Goal: Task Accomplishment & Management: Complete application form

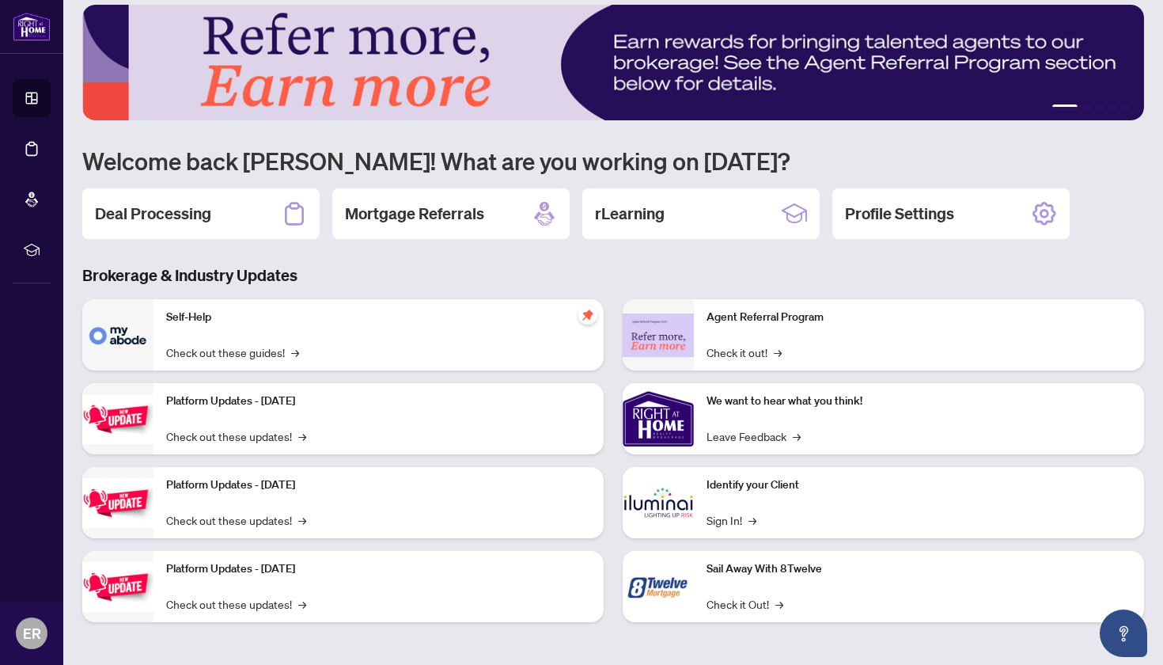
scroll to position [14, 0]
click at [172, 214] on h2 "Deal Processing" at bounding box center [153, 214] width 116 height 22
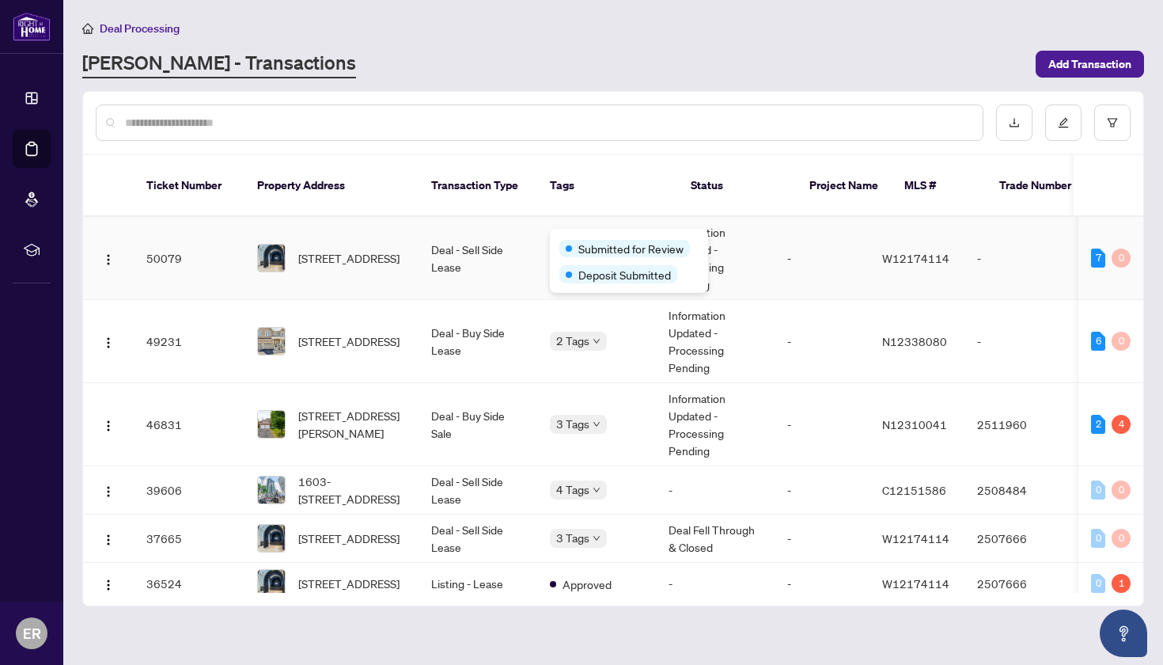
click at [571, 239] on div "Submitted for Review" at bounding box center [628, 247] width 139 height 19
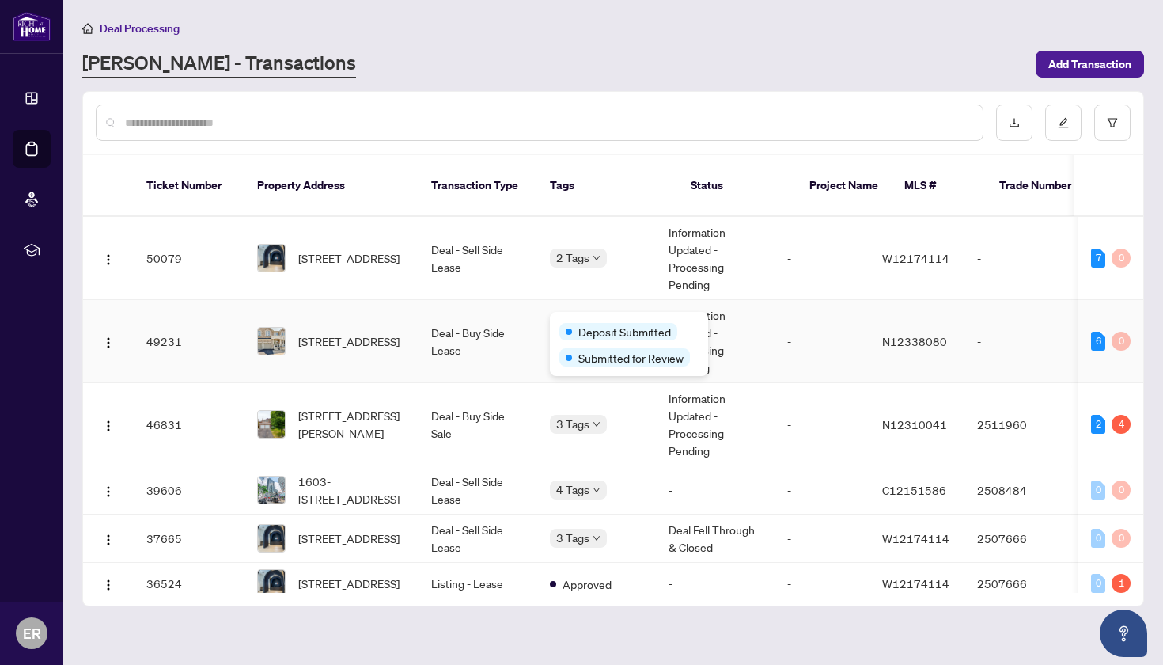
click at [580, 319] on div "Deposit Submitted Submitted for Review" at bounding box center [629, 344] width 158 height 64
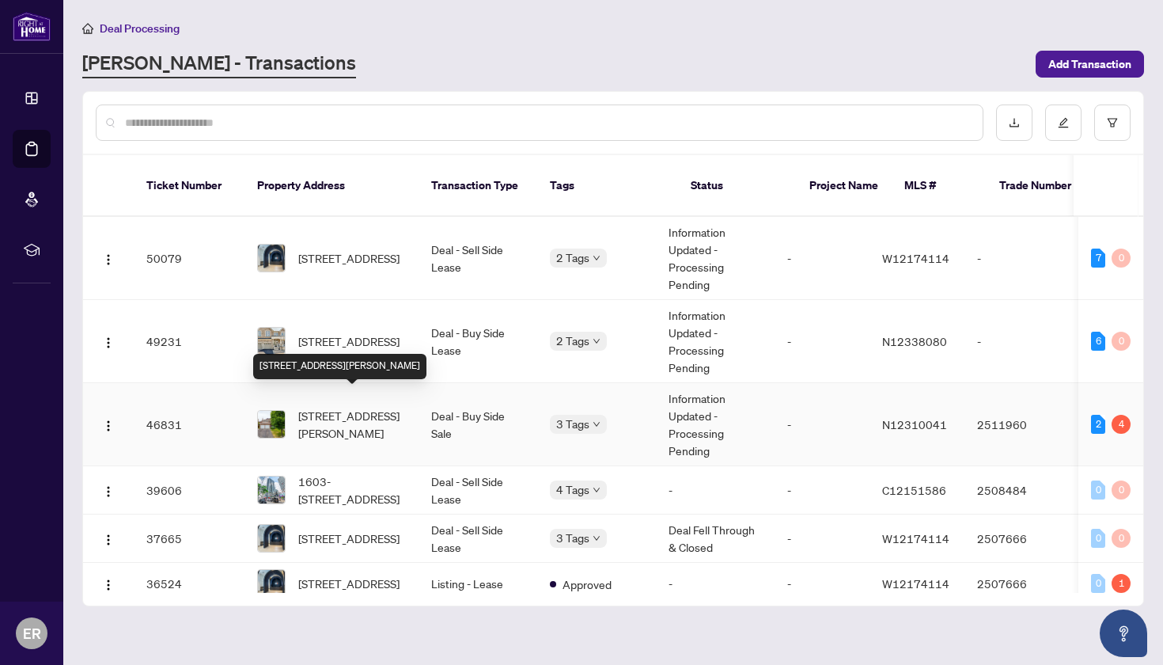
click at [325, 410] on span "48 Marsh St, Richmond Hill, Ontario L4C 7R6, Canada" at bounding box center [352, 424] width 108 height 35
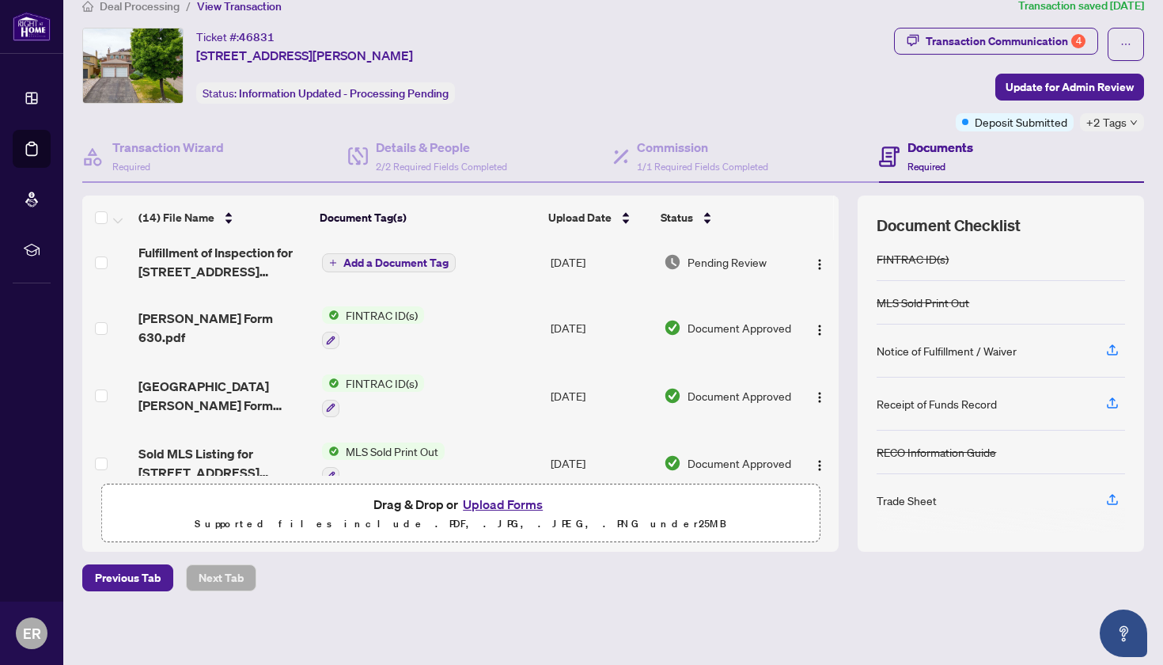
scroll to position [78, 0]
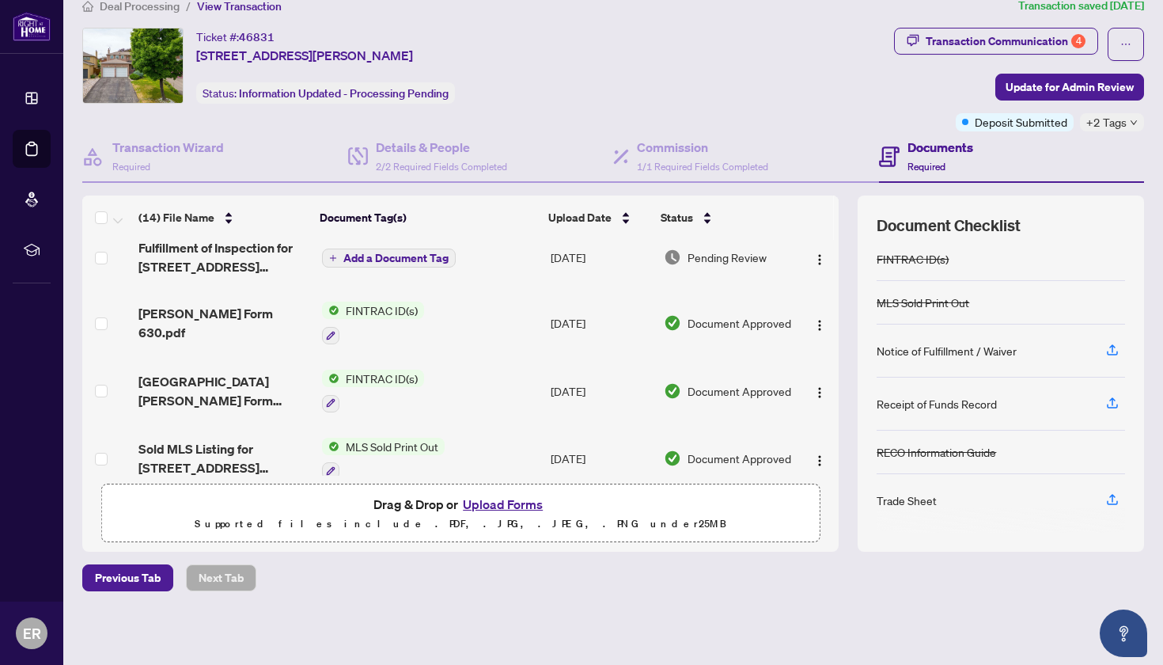
click at [497, 502] on button "Upload Forms" at bounding box center [502, 504] width 89 height 21
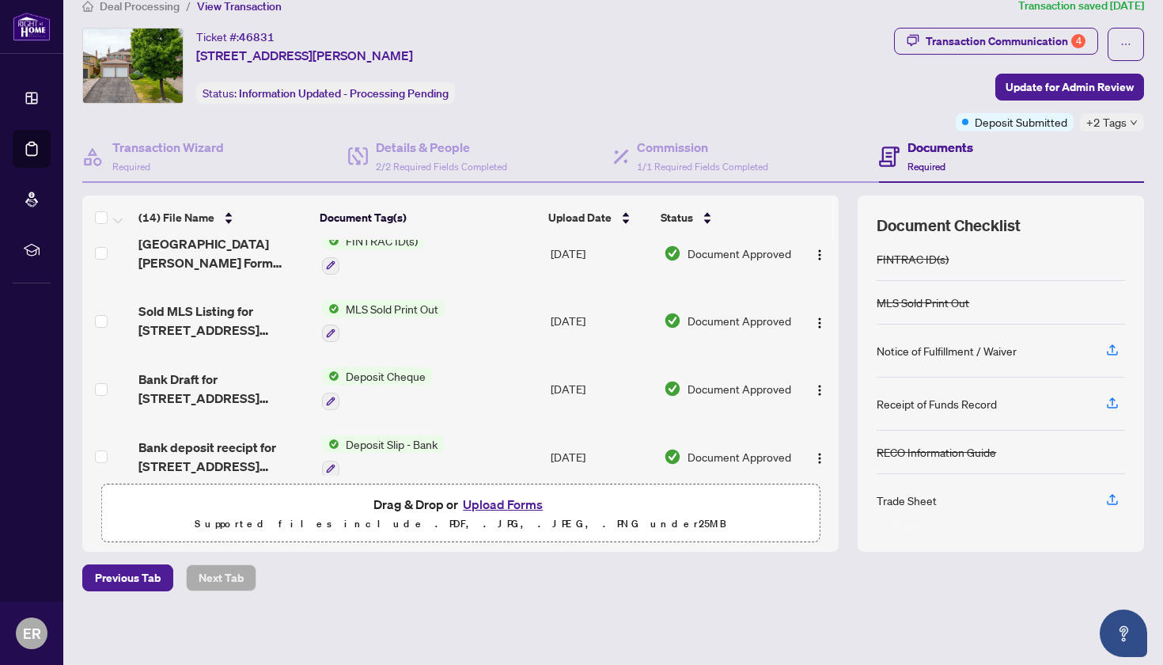
scroll to position [180, 0]
click at [510, 499] on button "Upload Forms" at bounding box center [502, 504] width 89 height 21
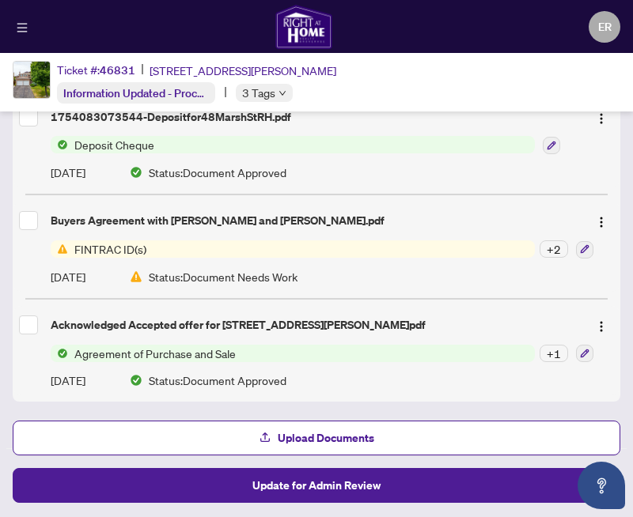
scroll to position [1354, 0]
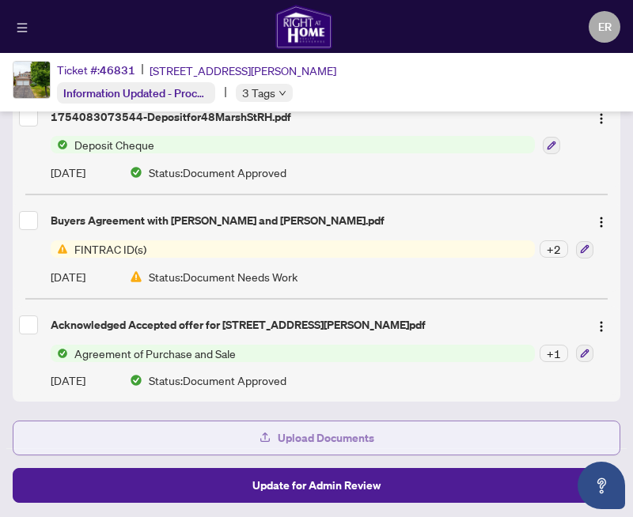
click at [352, 435] on span "Upload Documents" at bounding box center [326, 438] width 97 height 25
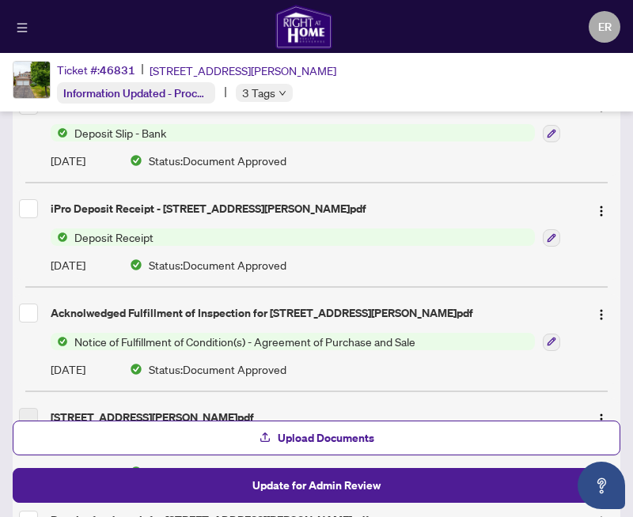
scroll to position [971, 0]
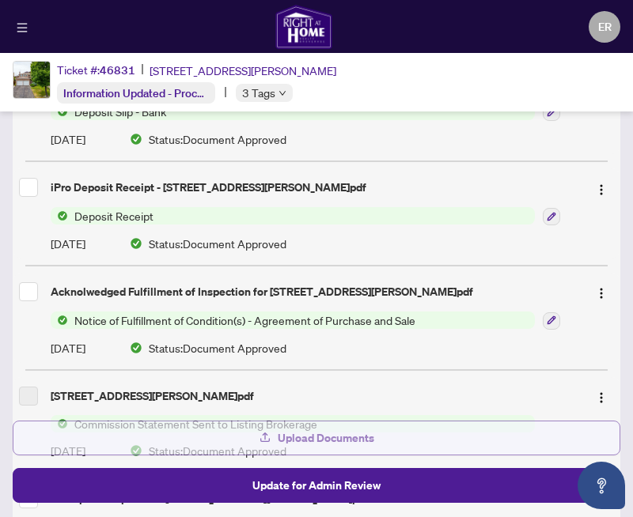
click at [333, 437] on span "Upload Documents" at bounding box center [326, 438] width 97 height 25
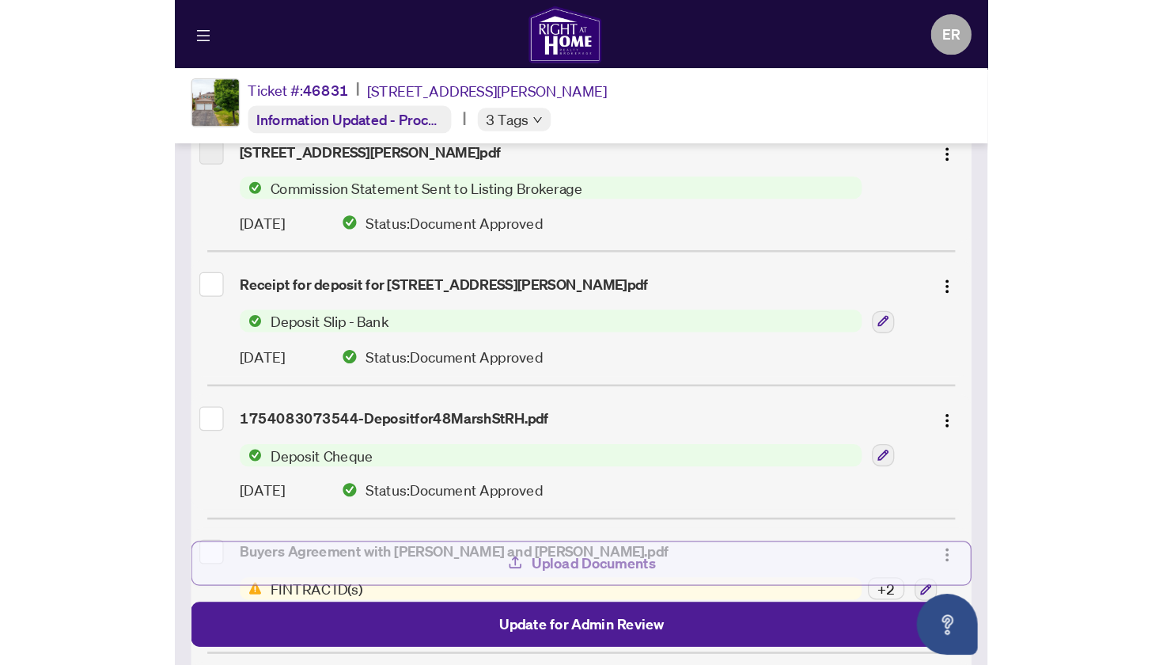
scroll to position [1355, 0]
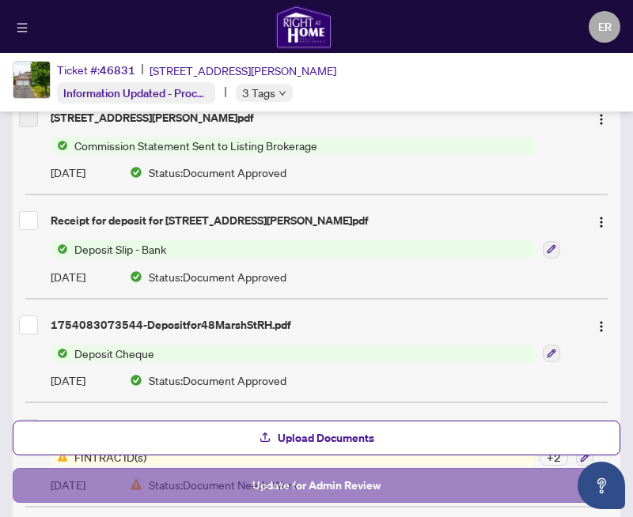
click at [332, 483] on span "Update for Admin Review" at bounding box center [316, 485] width 128 height 25
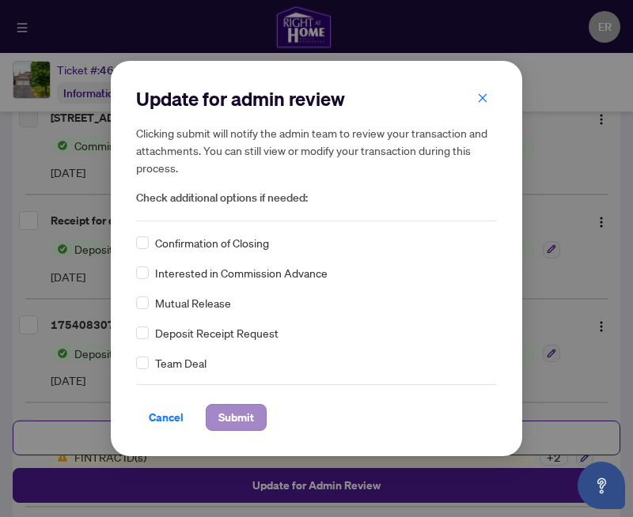
click at [232, 411] on span "Submit" at bounding box center [236, 417] width 36 height 25
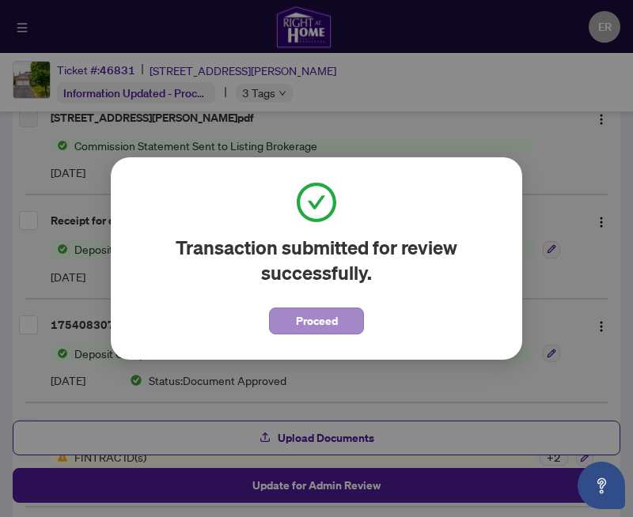
click at [317, 320] on span "Proceed" at bounding box center [317, 321] width 42 height 25
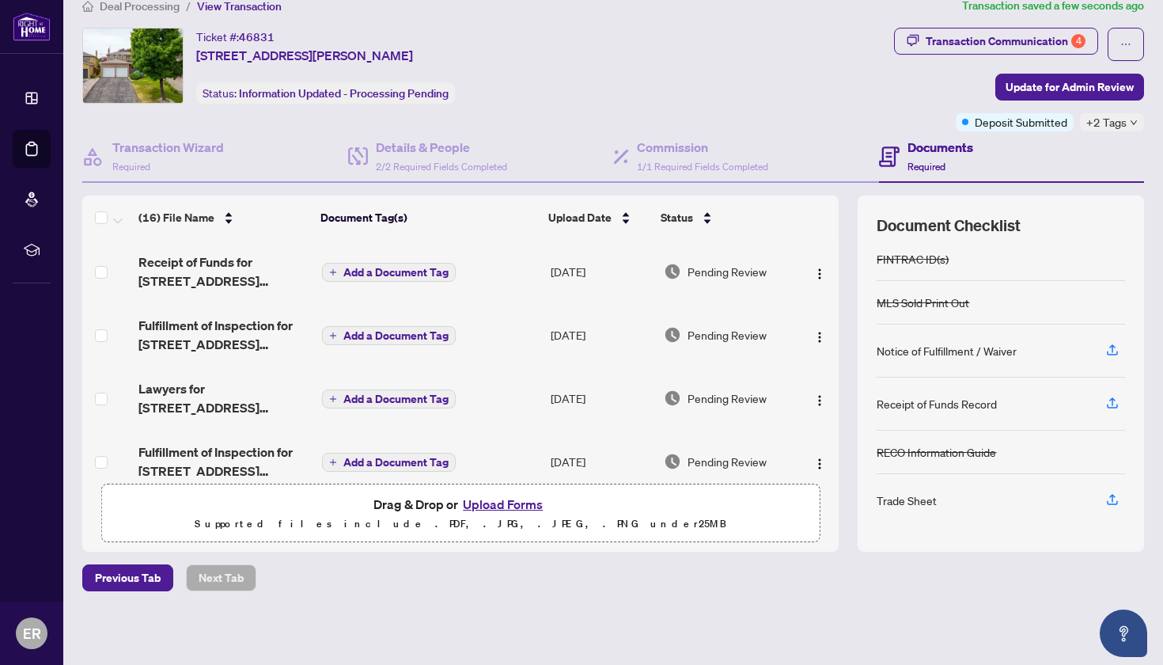
scroll to position [180, 0]
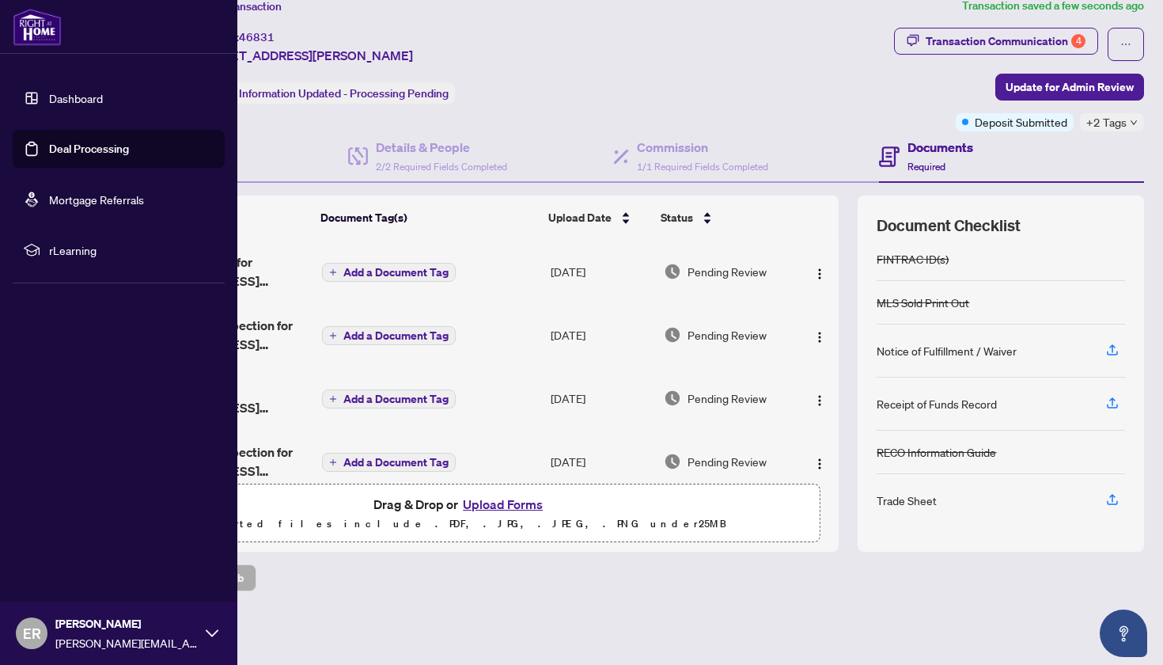
click at [75, 144] on link "Deal Processing" at bounding box center [89, 149] width 80 height 14
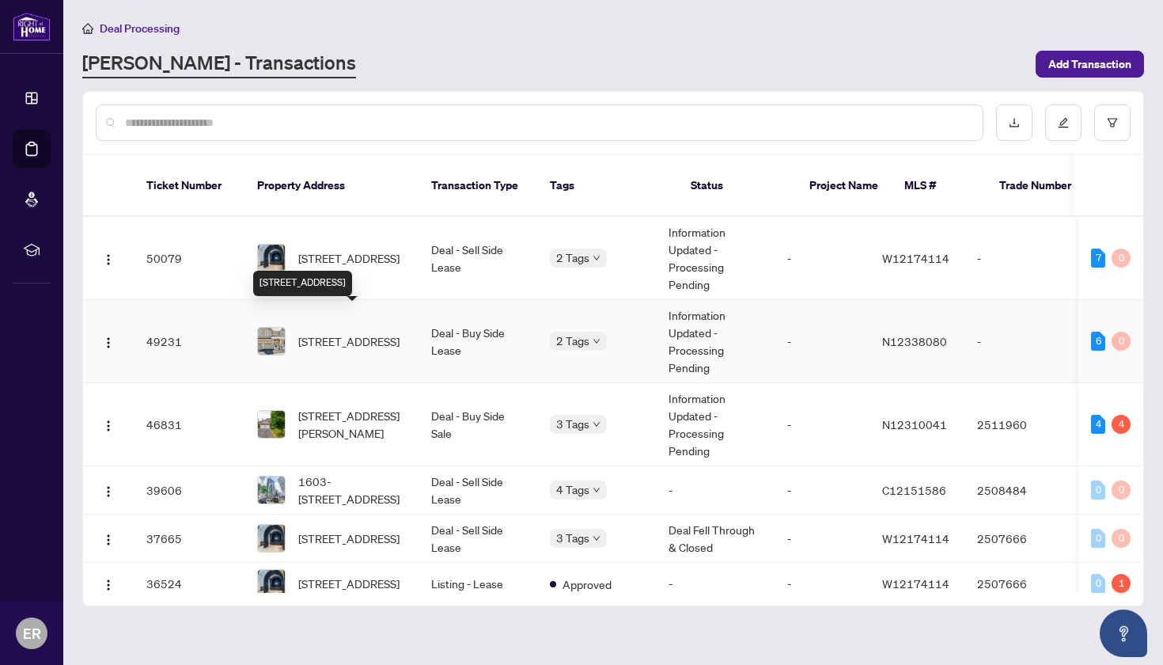
click at [313, 332] on span "31 Lindvest Cres, Vaughan, Ontario L6A 4N2, Canada" at bounding box center [348, 340] width 101 height 17
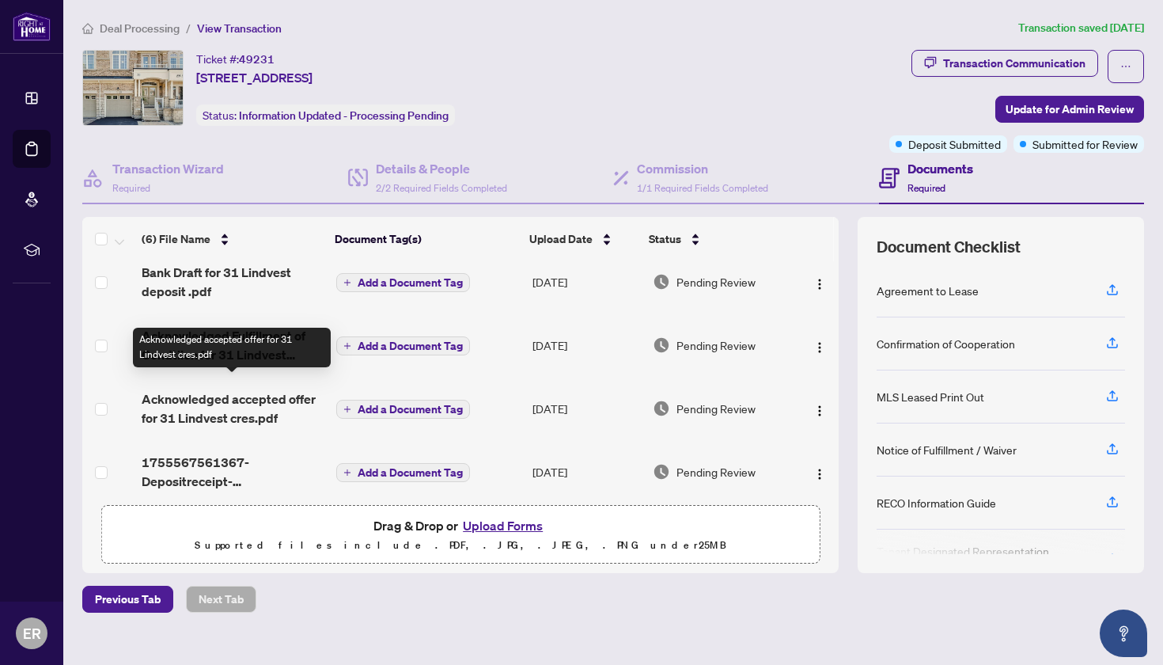
scroll to position [137, 0]
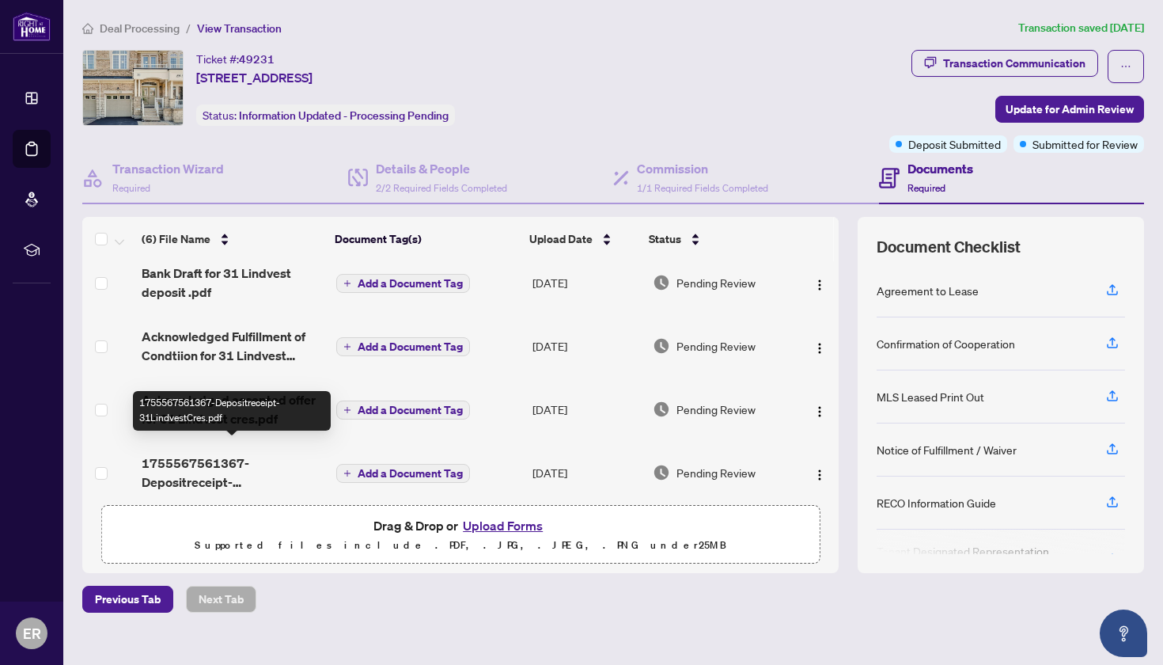
click at [218, 456] on span "1755567561367-Depositreceipt-31LindvestCres.pdf" at bounding box center [233, 472] width 182 height 38
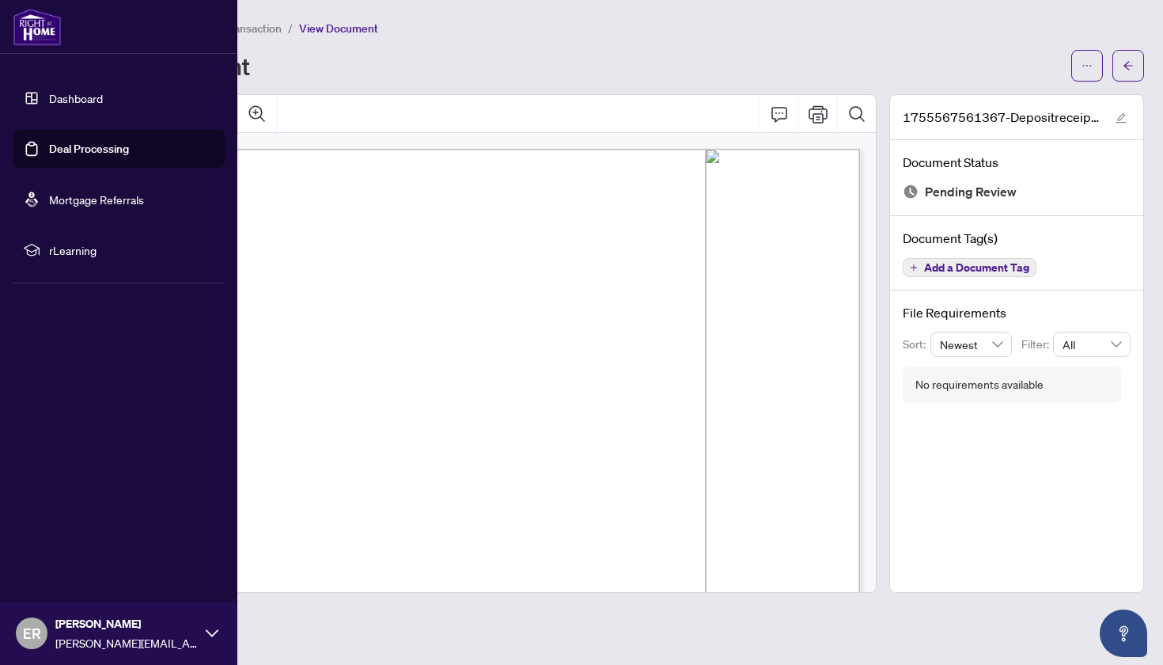
click at [89, 144] on link "Deal Processing" at bounding box center [89, 149] width 80 height 14
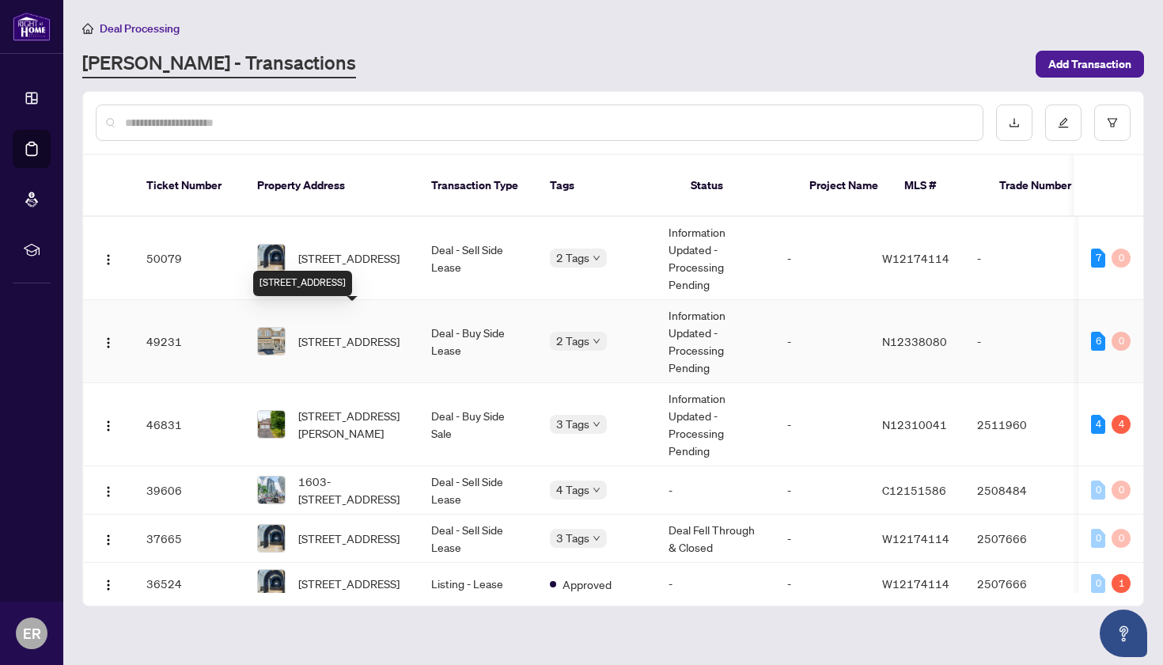
click at [342, 332] on span "31 Lindvest Cres, Vaughan, Ontario L6A 4N2, Canada" at bounding box center [348, 340] width 101 height 17
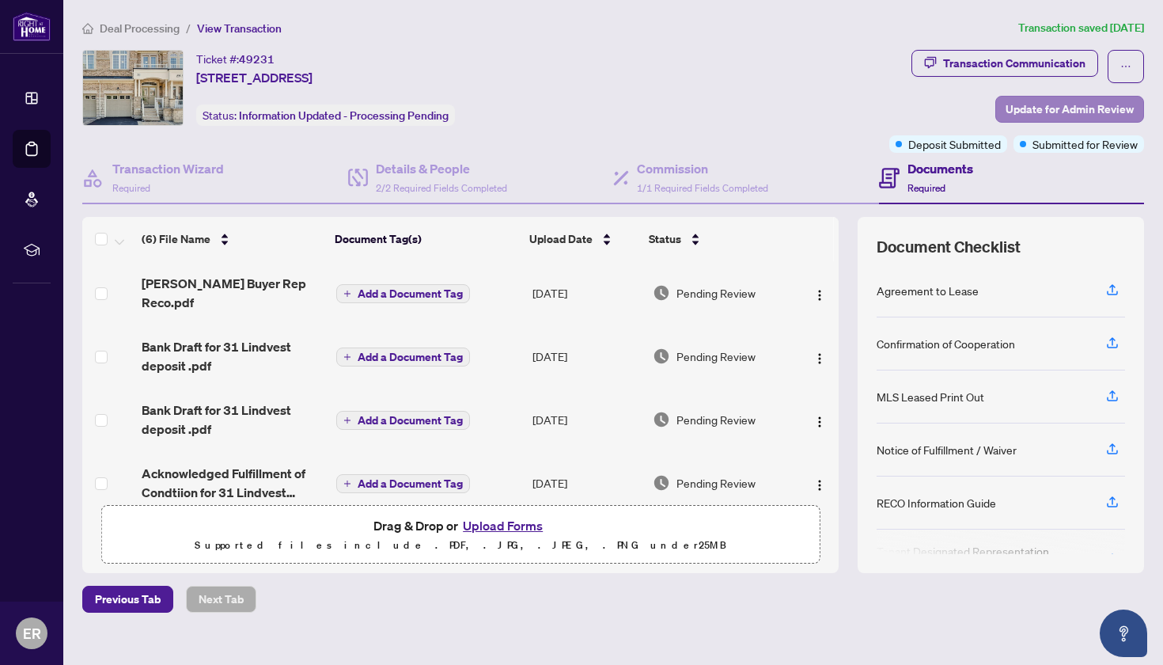
click at [1042, 108] on span "Update for Admin Review" at bounding box center [1070, 109] width 128 height 25
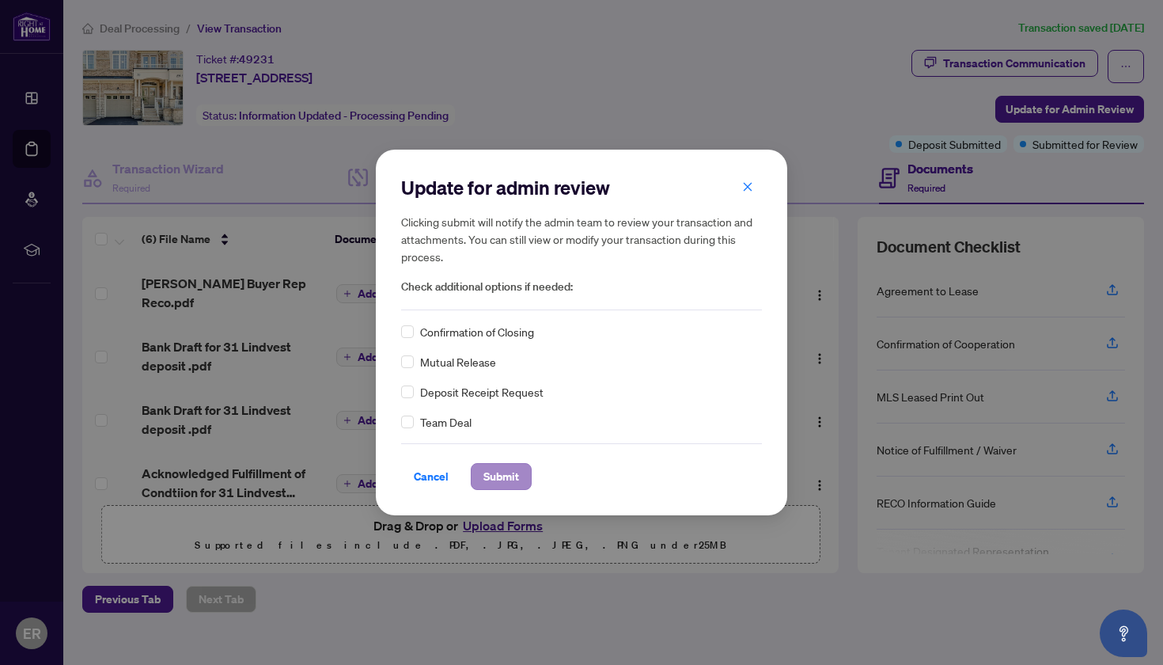
click at [494, 472] on span "Submit" at bounding box center [501, 476] width 36 height 25
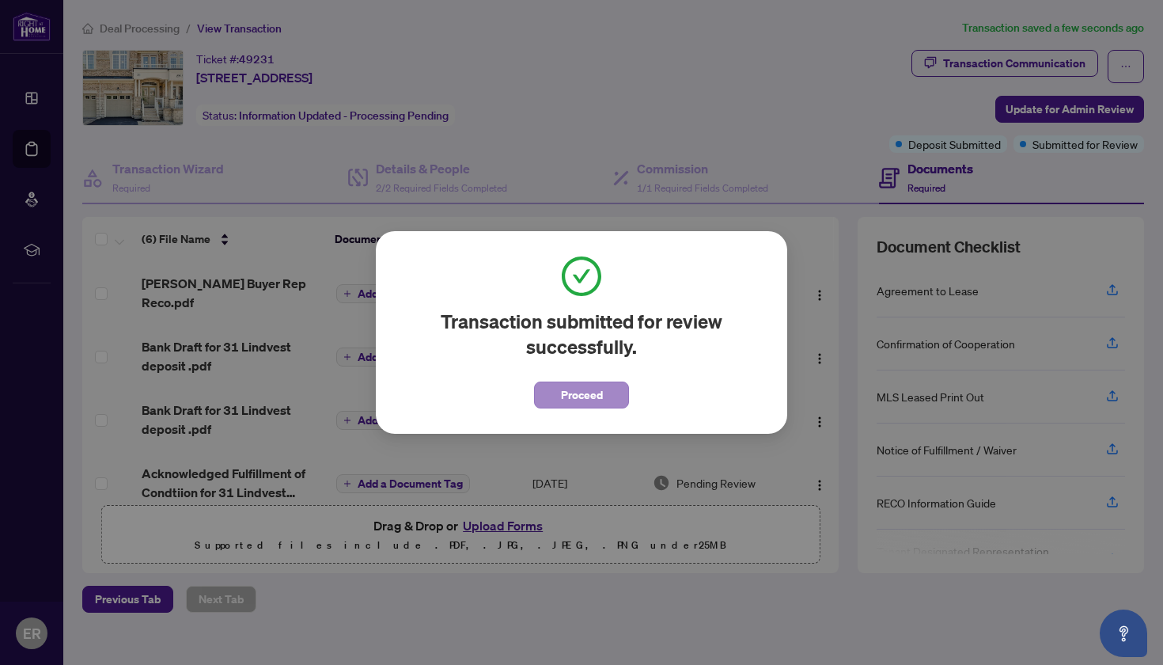
click at [580, 396] on span "Proceed" at bounding box center [582, 394] width 42 height 25
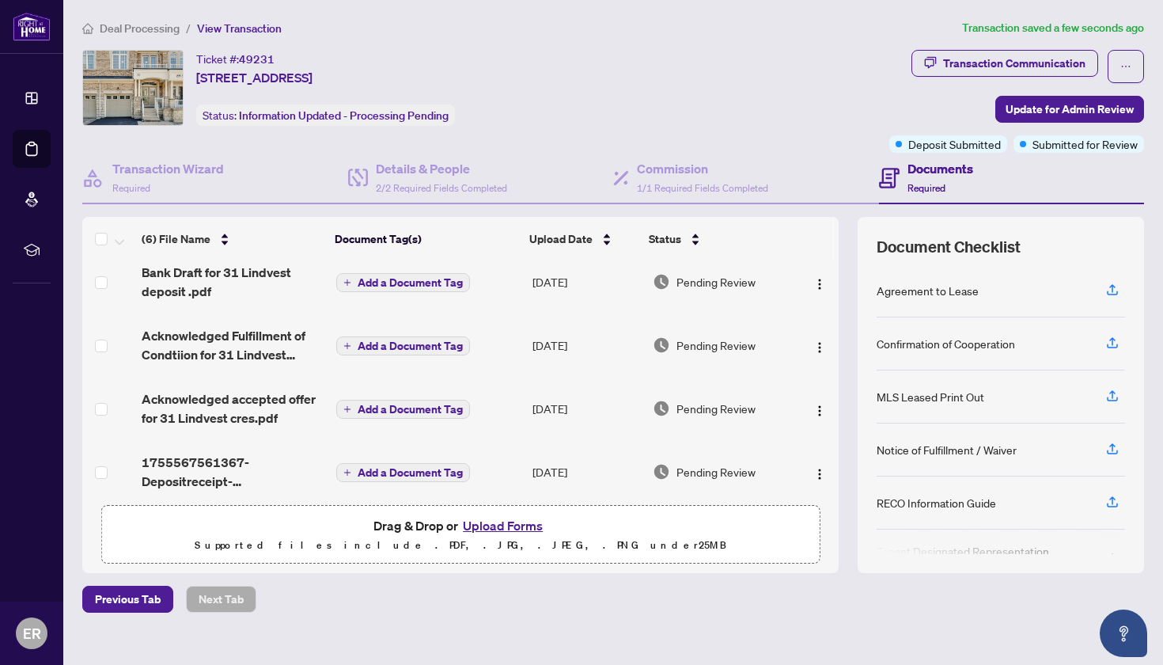
scroll to position [137, 0]
click at [496, 521] on button "Upload Forms" at bounding box center [502, 525] width 89 height 21
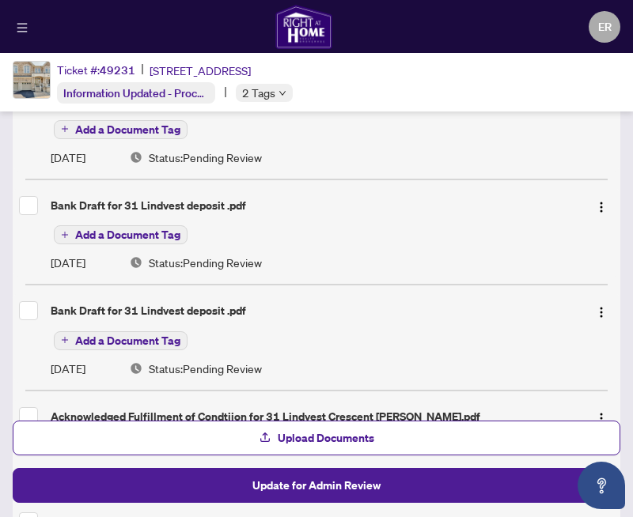
scroll to position [356, 0]
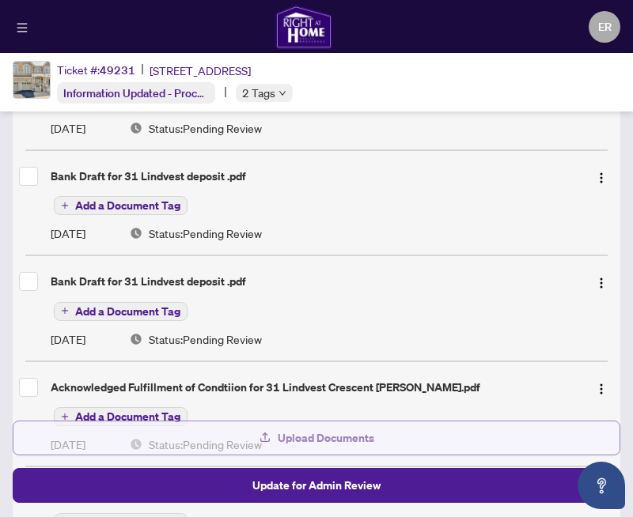
click at [304, 439] on span "Upload Documents" at bounding box center [326, 438] width 97 height 25
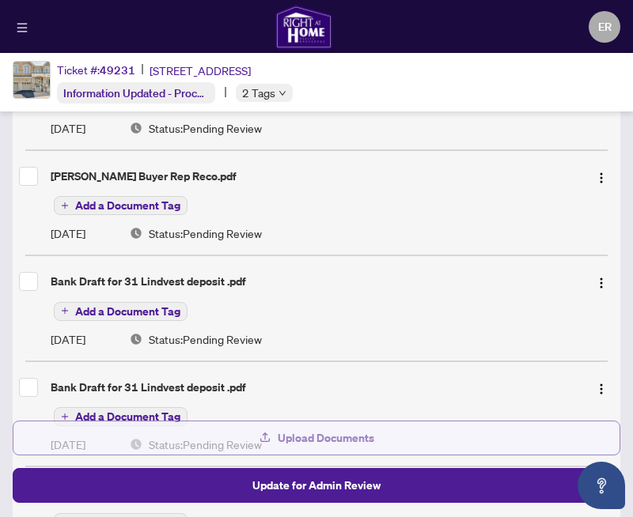
click at [339, 438] on span "Upload Documents" at bounding box center [326, 438] width 97 height 25
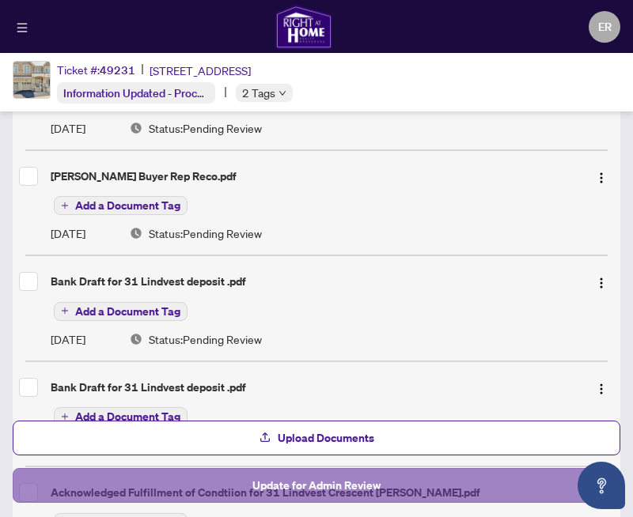
click at [317, 483] on span "Update for Admin Review" at bounding box center [316, 485] width 128 height 25
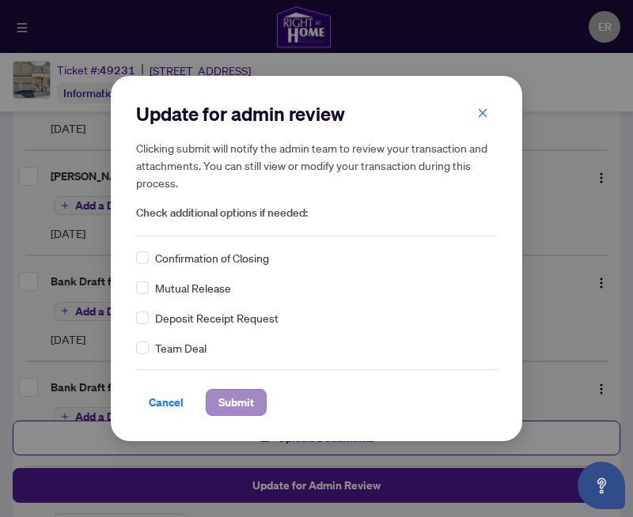
click at [240, 401] on span "Submit" at bounding box center [236, 402] width 36 height 25
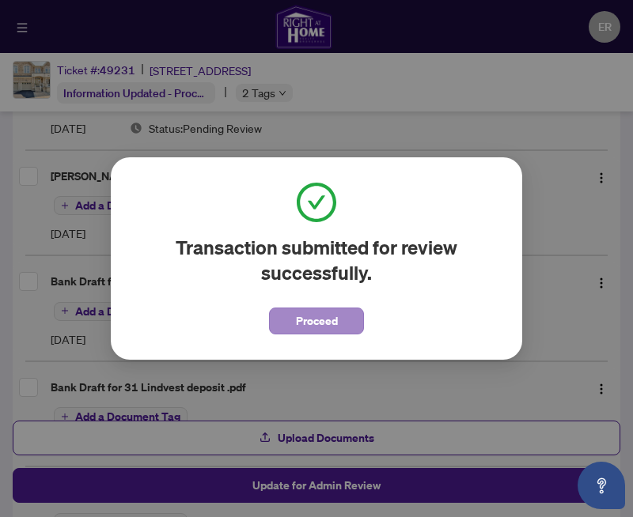
click at [316, 323] on span "Proceed" at bounding box center [317, 321] width 42 height 25
